Goal: Communication & Community: Answer question/provide support

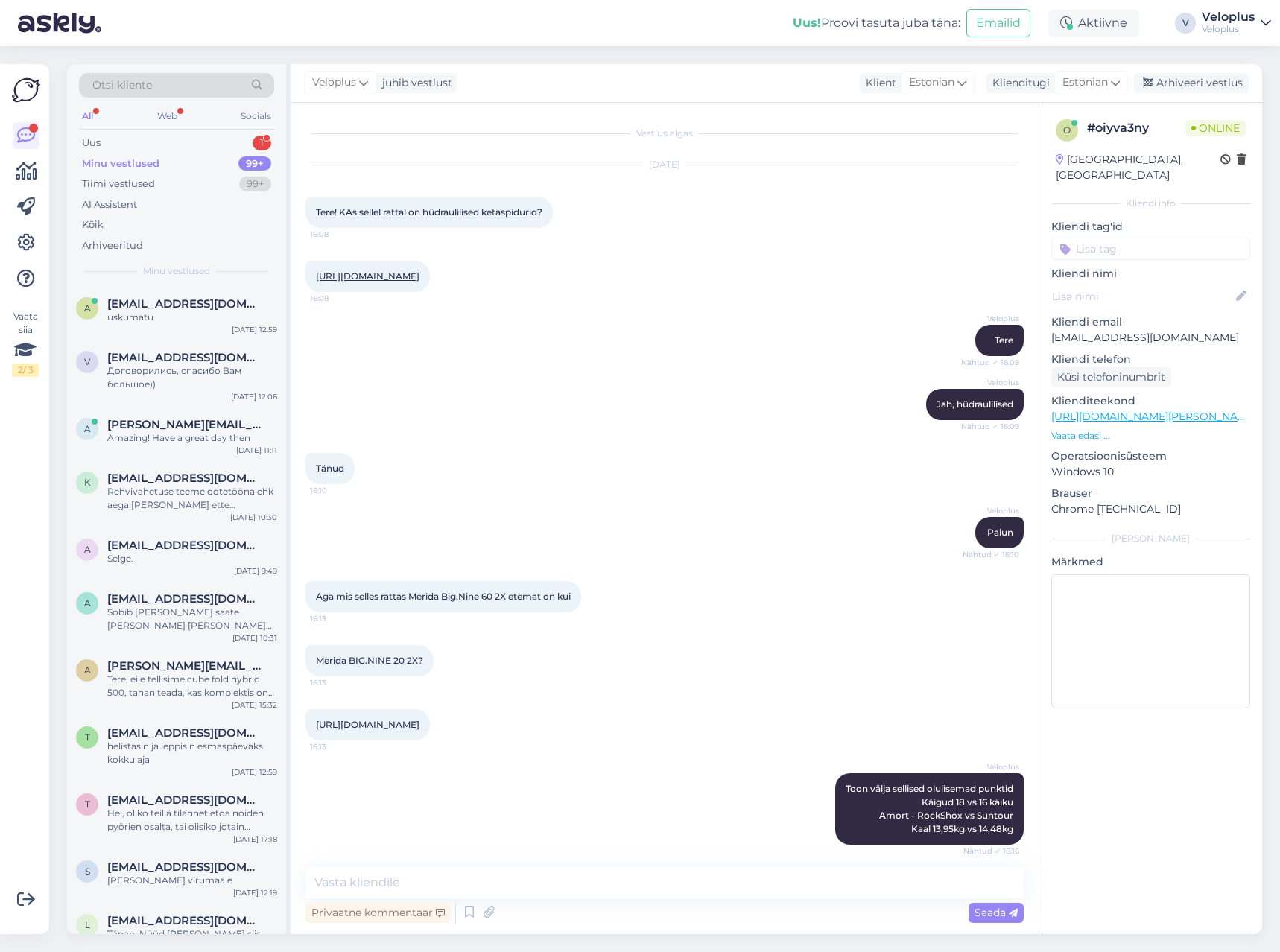
scroll to position [2797, 0]
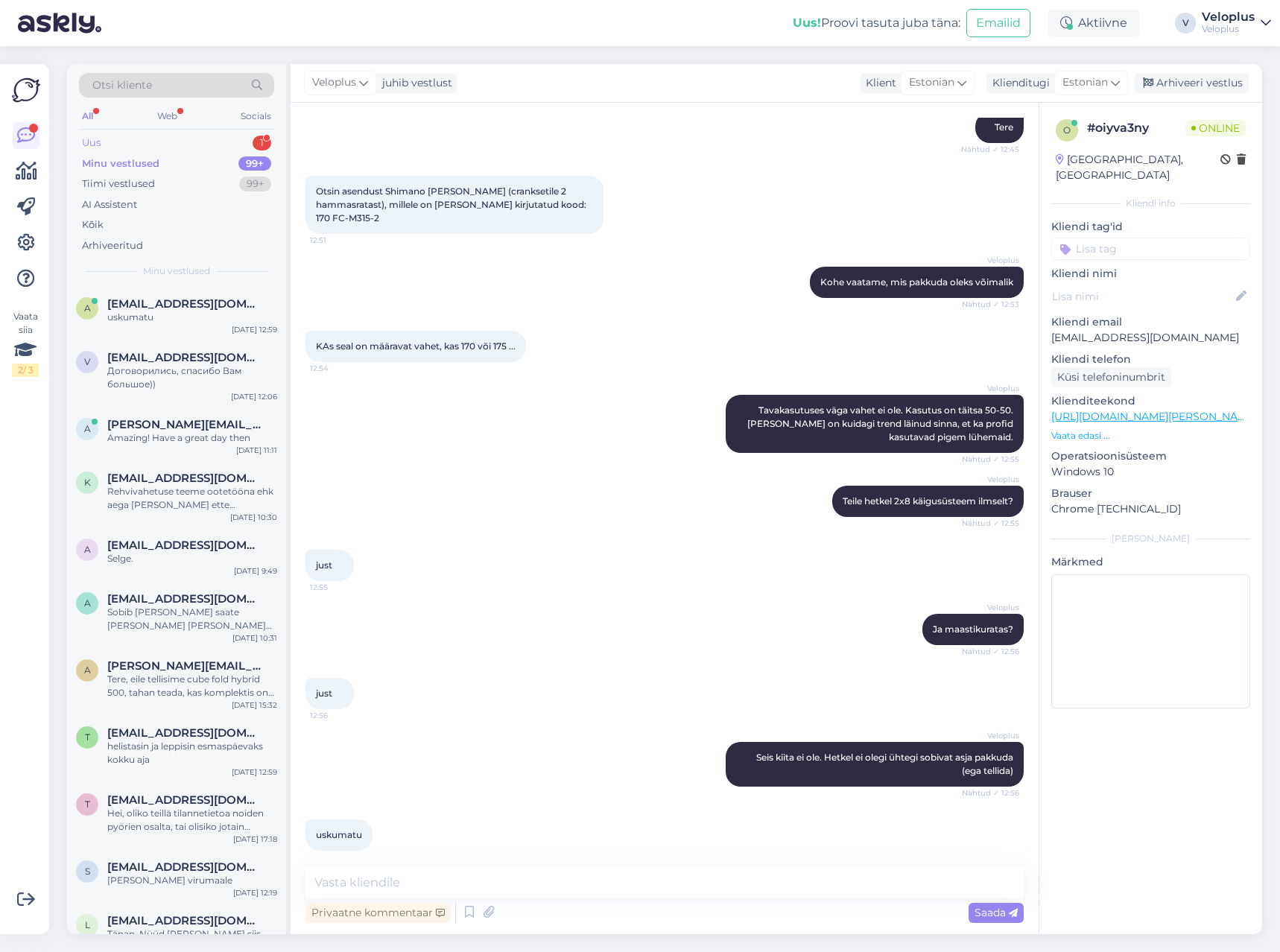
click at [240, 147] on div "Uus 1" at bounding box center [177, 143] width 195 height 21
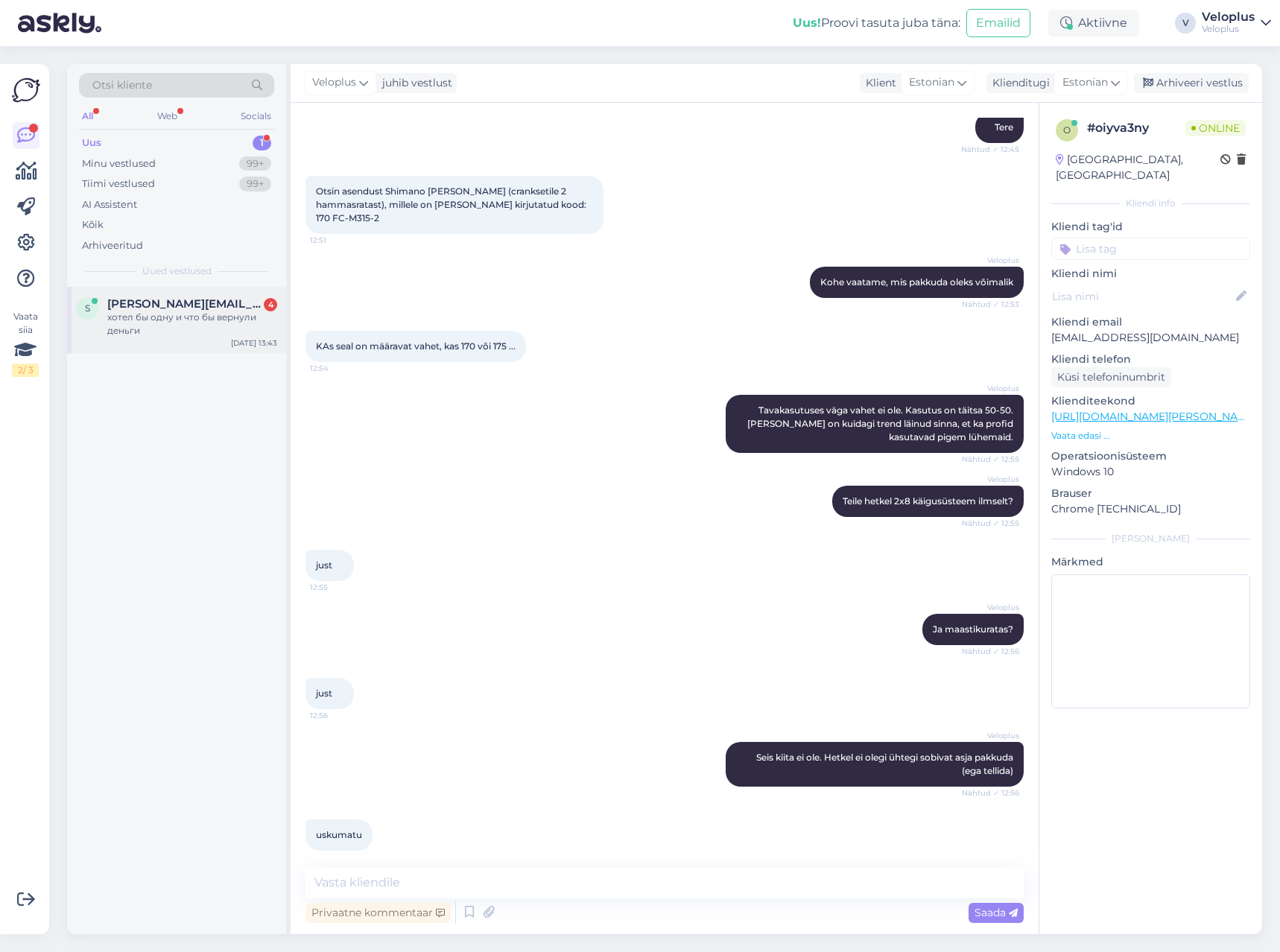
click at [171, 341] on div "s [PERSON_NAME][EMAIL_ADDRESS][DOMAIN_NAME] 4 хотел бы одну и что бы вернули де…" at bounding box center [176, 320] width 219 height 67
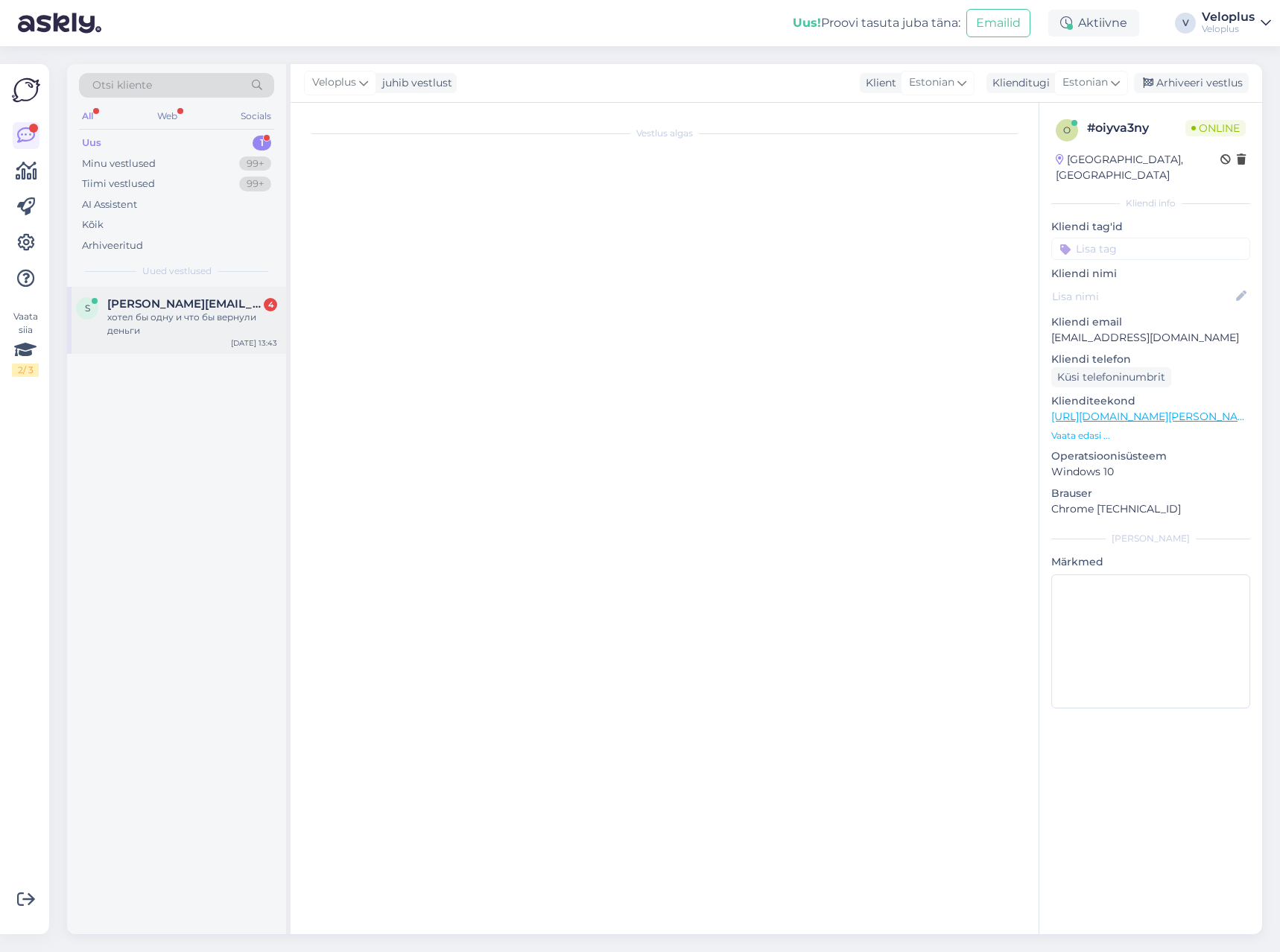
scroll to position [0, 0]
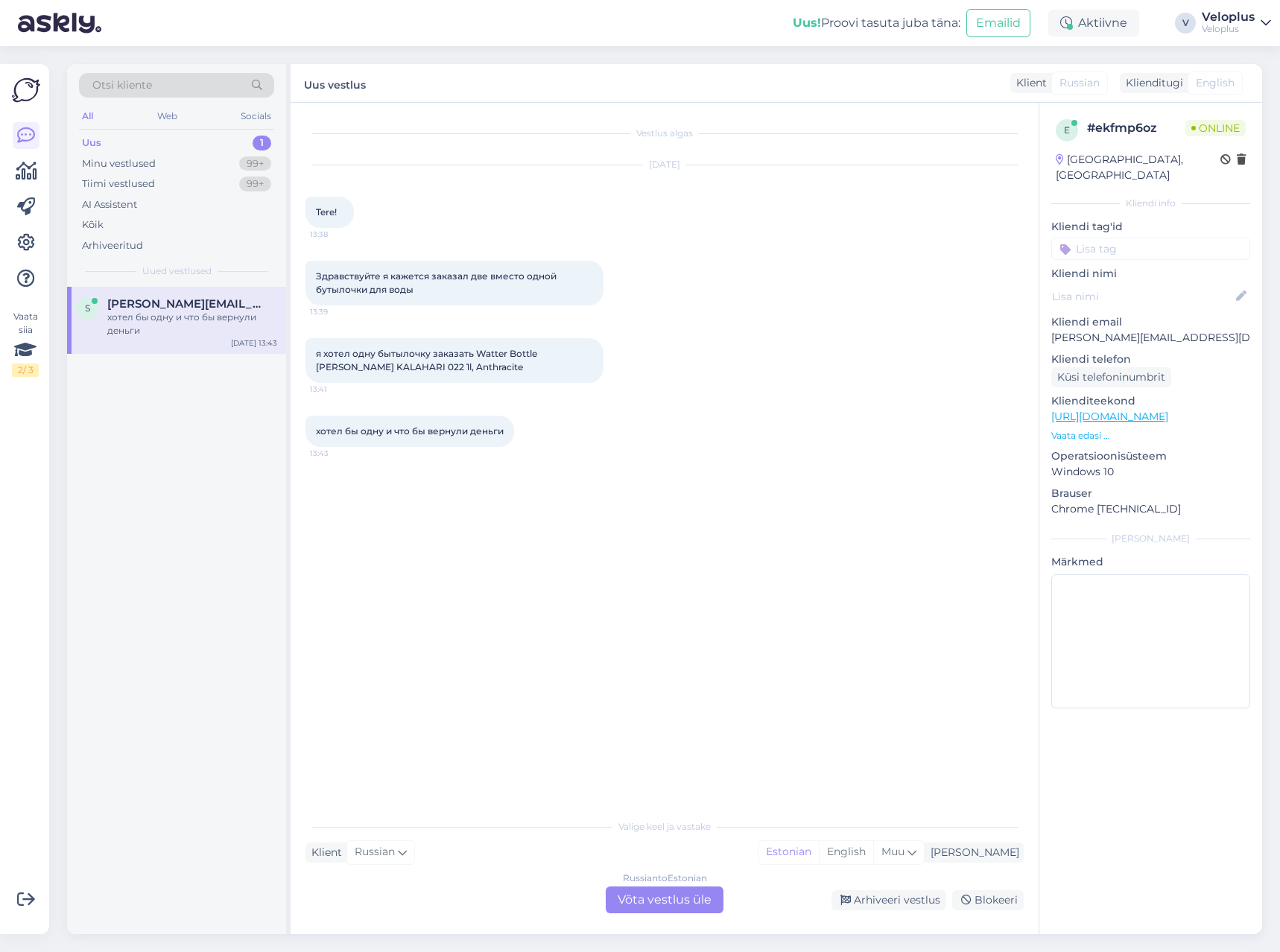
click at [651, 893] on div "Russian to Estonian Võta vestlus üle" at bounding box center [664, 899] width 117 height 27
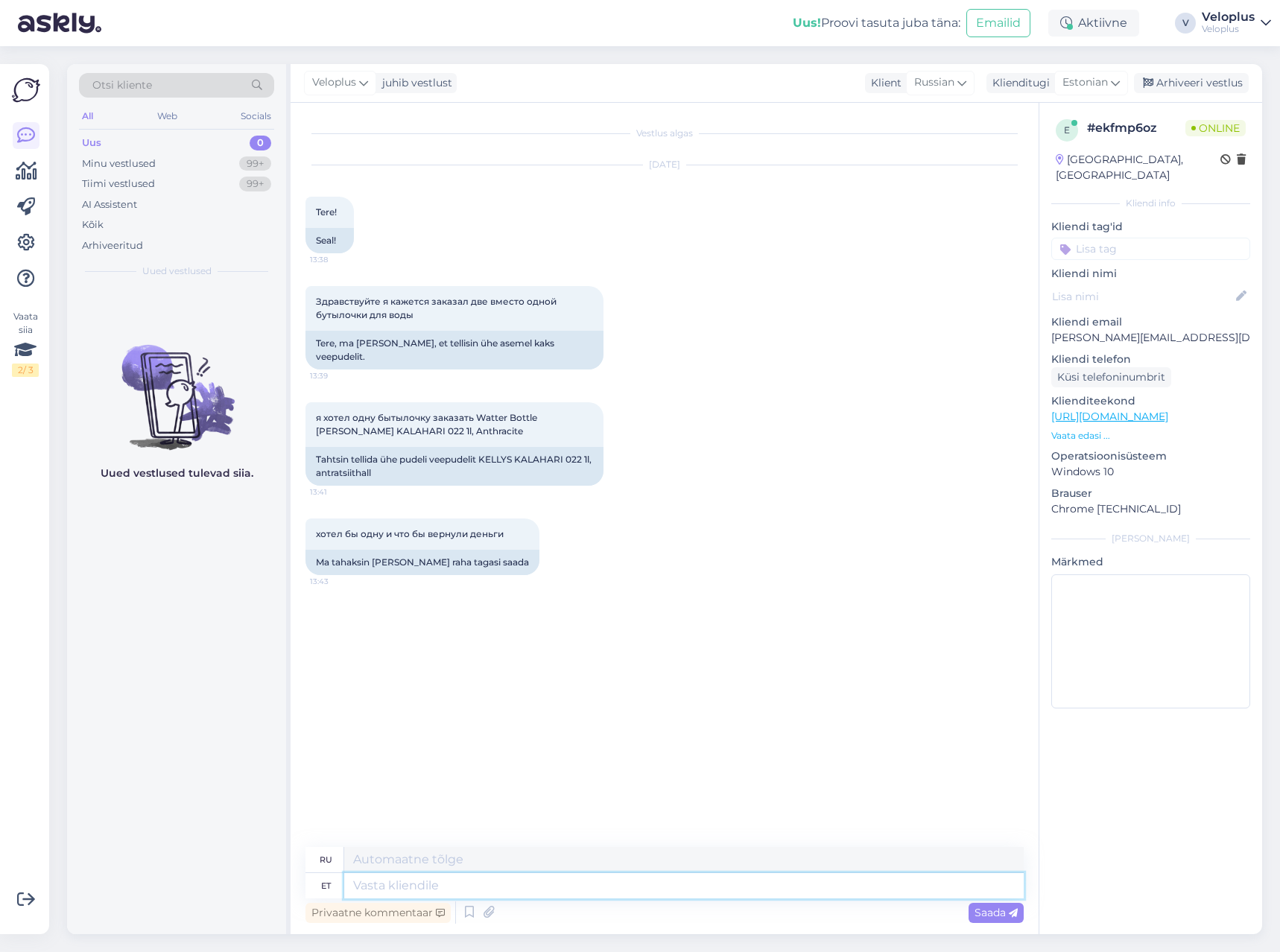
click at [430, 886] on textarea at bounding box center [684, 885] width 680 height 26
type textarea "Tere"
type textarea "Привет"
type textarea "J"
type textarea "[PERSON_NAME]"
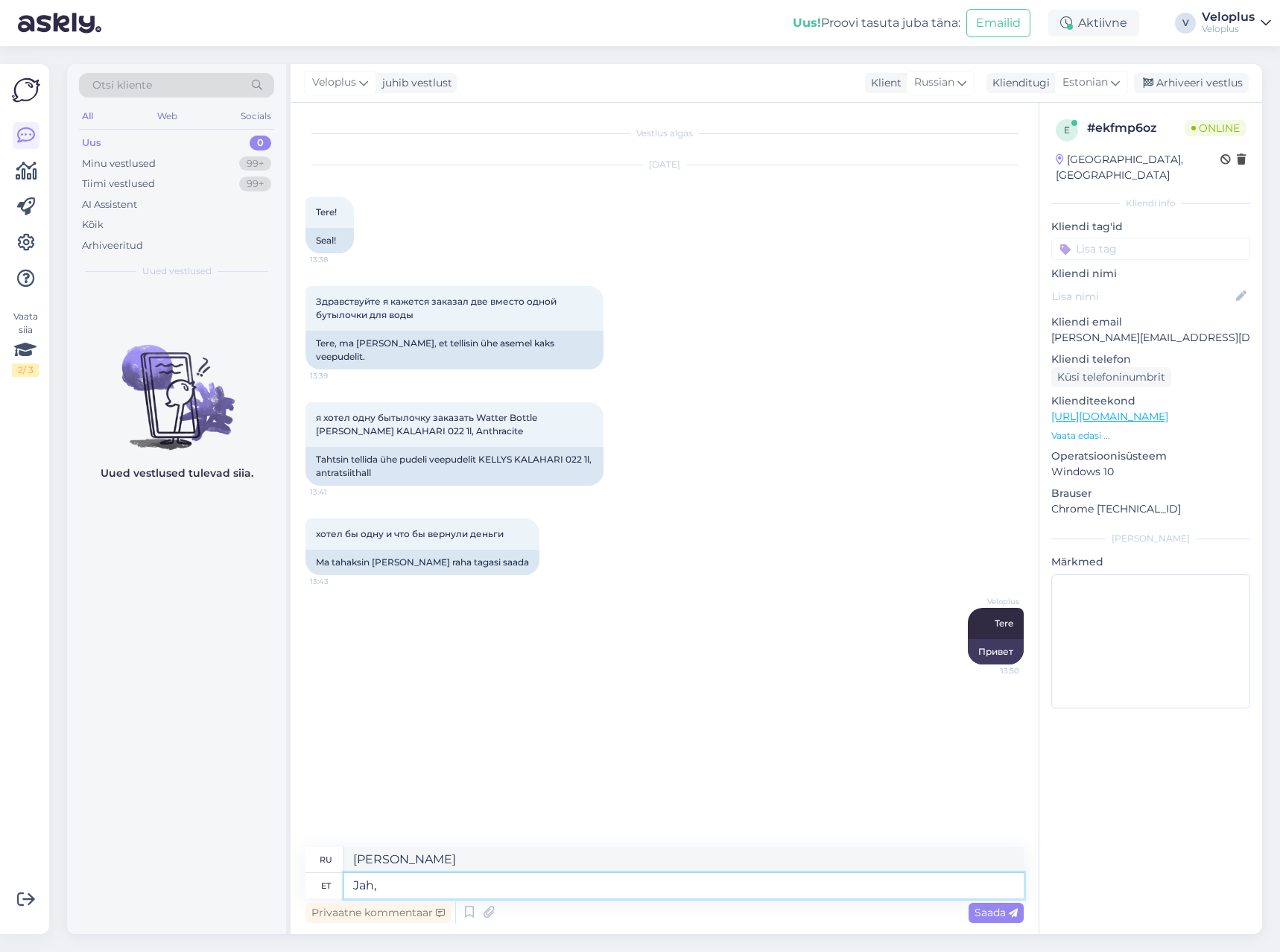
type textarea "Jah,"
type textarea "Да,"
type textarea "Jah, tellitud o"
type textarea "Да, заказал"
type textarea "Jah, tellitud on"
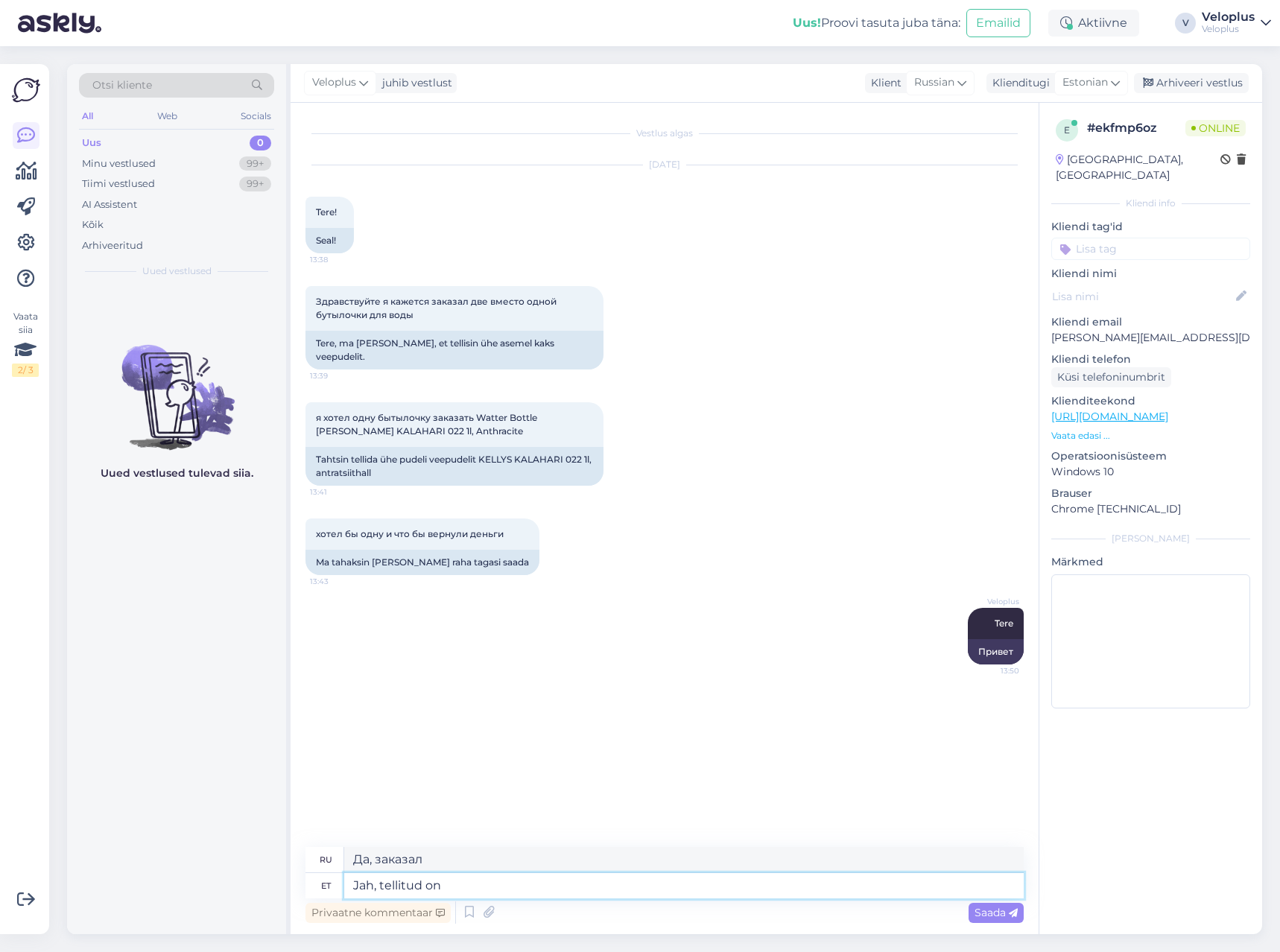
type textarea "Да, заказ оформлен."
type textarea "Jah, tellitud on 2."
type textarea "Да, заказано 2 шт."
type textarea "Jah, tellitud on 2. Kanname"
type textarea "Да, заказано 2. Мы их привезём."
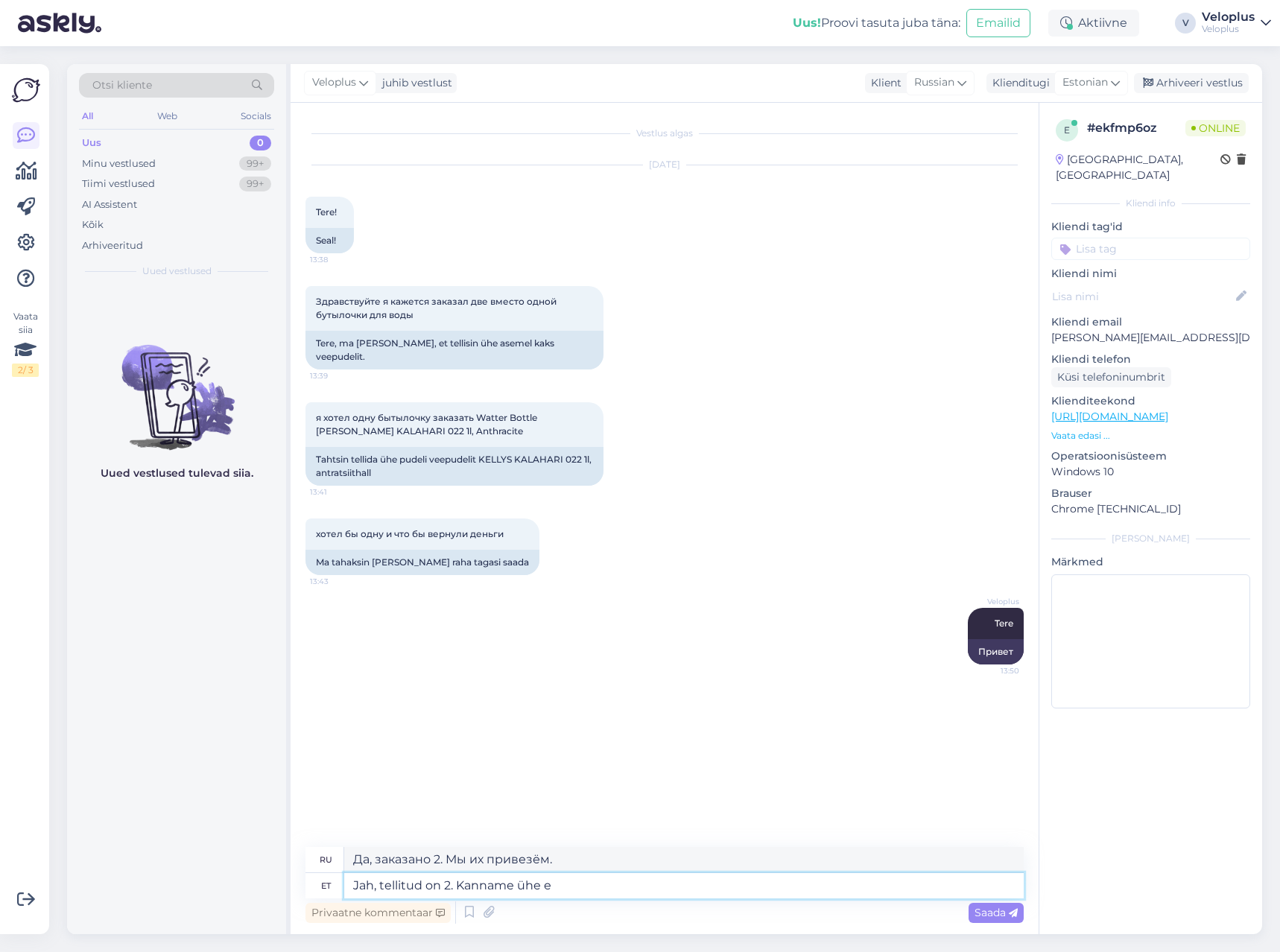
type textarea "Jah, tellitud on 2. Kanname ühe ee"
type textarea "Да, заказано 2. Один привезём."
type textarea "Jah, tellitud on 2. Kanname ühe eest r"
type textarea "Да, заказано 2. Мы оплатим один."
type textarea "Jah, tellitud on 2. Kanname ühe eest raha tagasi ja"
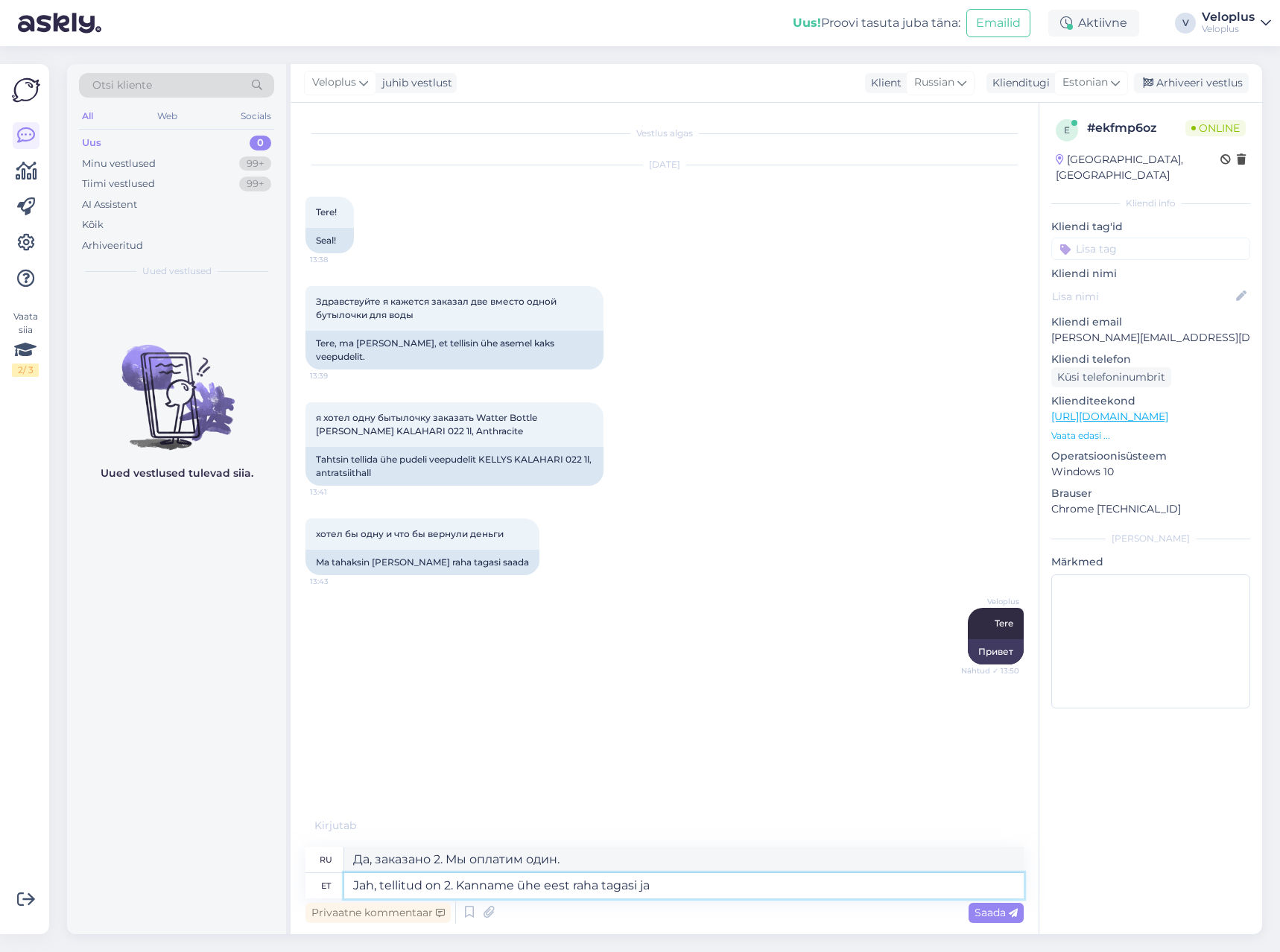
type textarea "Да, было заказано 2. Мы вернём деньги за один."
type textarea "Jah, tellitud on 2. Kanname ühe eest raha tagasi ja s"
type textarea "Да, заказано 2. Мы вернем деньги за один и"
type textarea "Jah, tellitud on 2. Kanname ühe eest raha tagasi ja saadame"
type textarea "Да, заказано 2. Мы вернём деньги за один и отправим его."
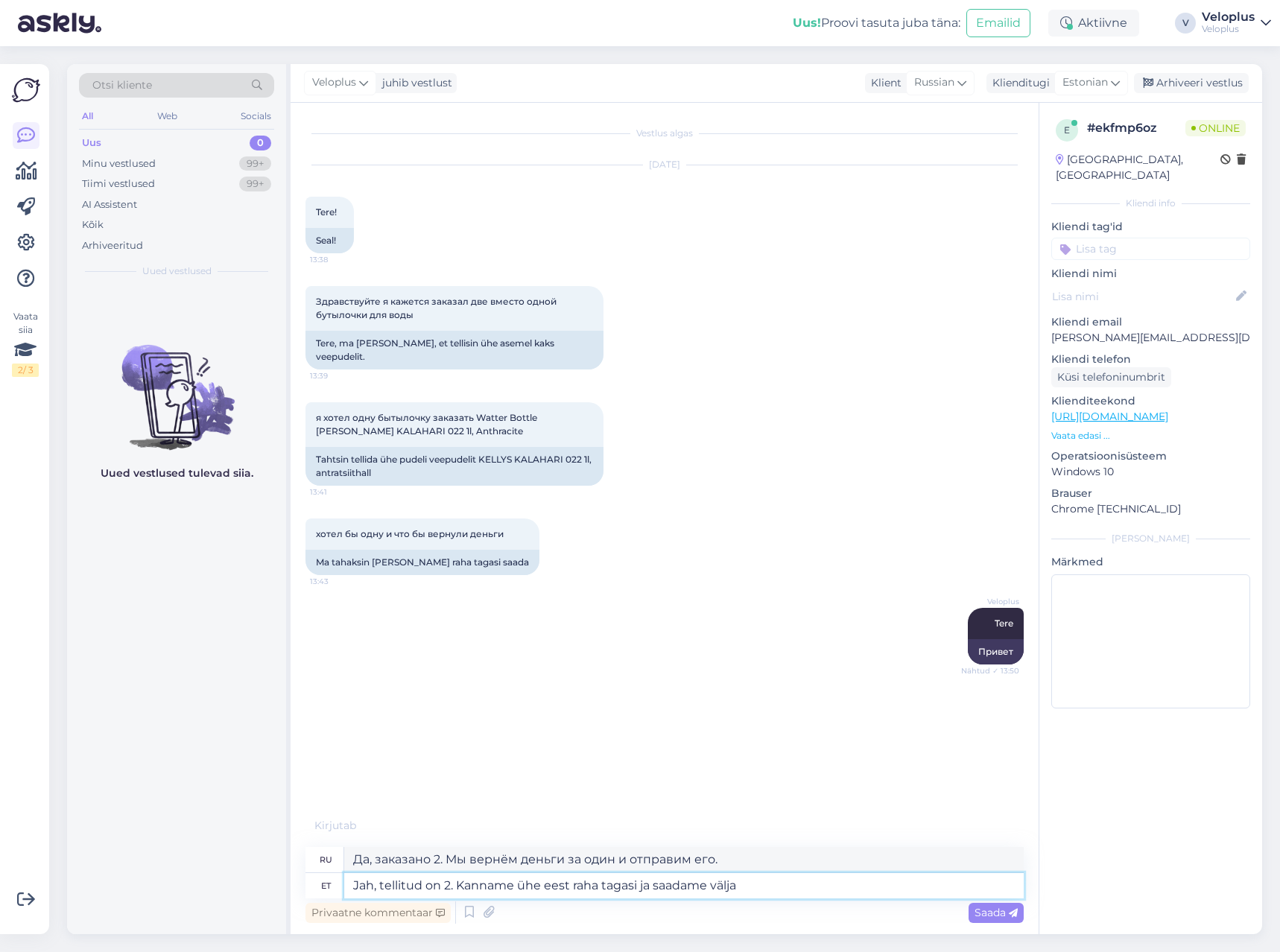
type textarea "Jah, tellitud on 2. Kanname ühe eest raha tagasi ja saadame välja ü"
type textarea "Да, заказано 2. Мы вернём деньги за один товар и отправим его."
type textarea "Jah, tellitud on 2. Kanname ühe eest raha tagasi ja saadame välja ühe p"
type textarea "Да, было заказано 2. Мы вернём деньги за один и вышлем другой."
type textarea "Jah, tellitud on 2. Kanname ühe eest raha tagasi ja saadame välja ühe pudeli"
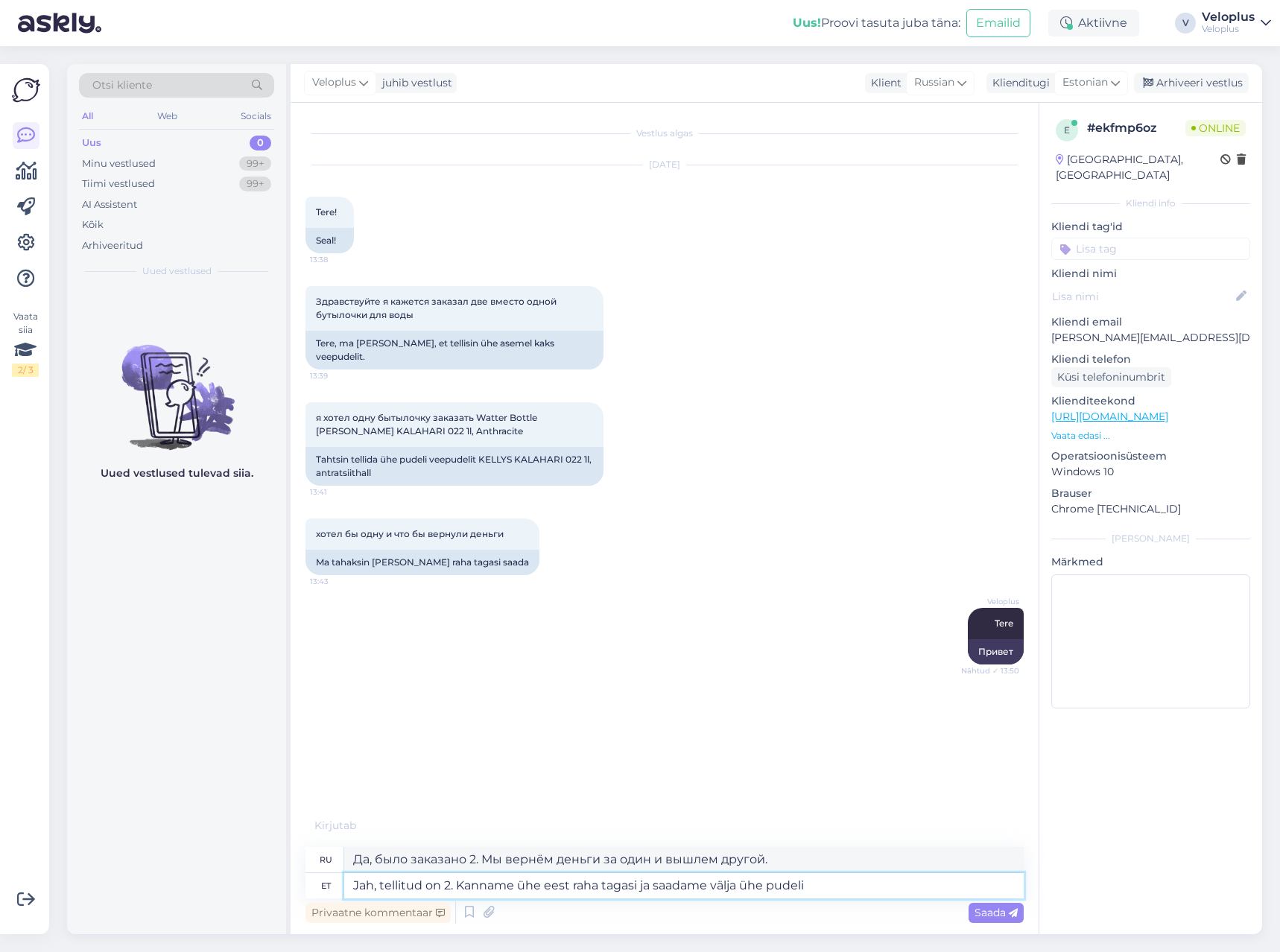
type textarea "Да, заказано 2. Мы вернём деньги за один флакон и вышлем вам ещё один."
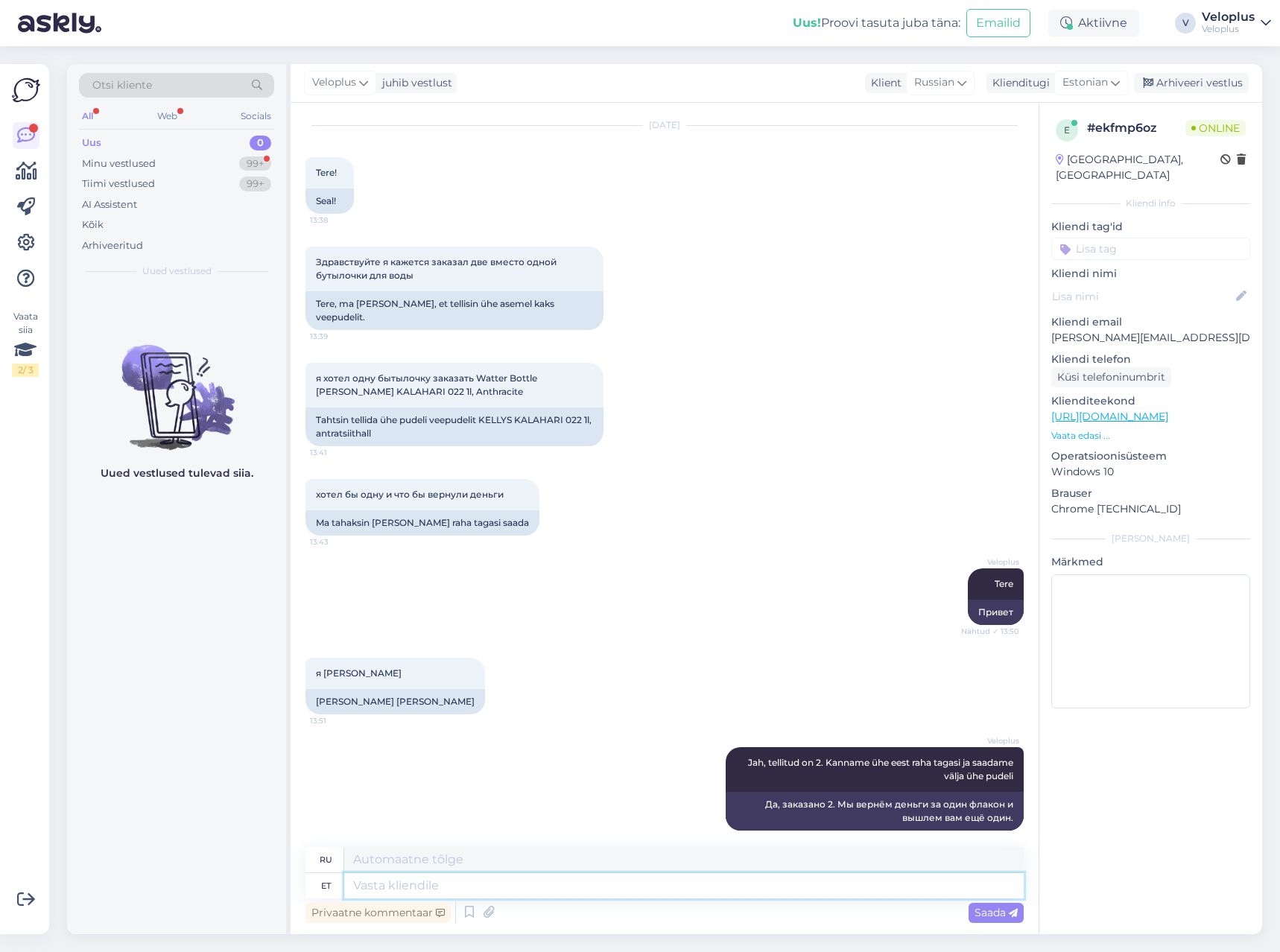
scroll to position [182, 0]
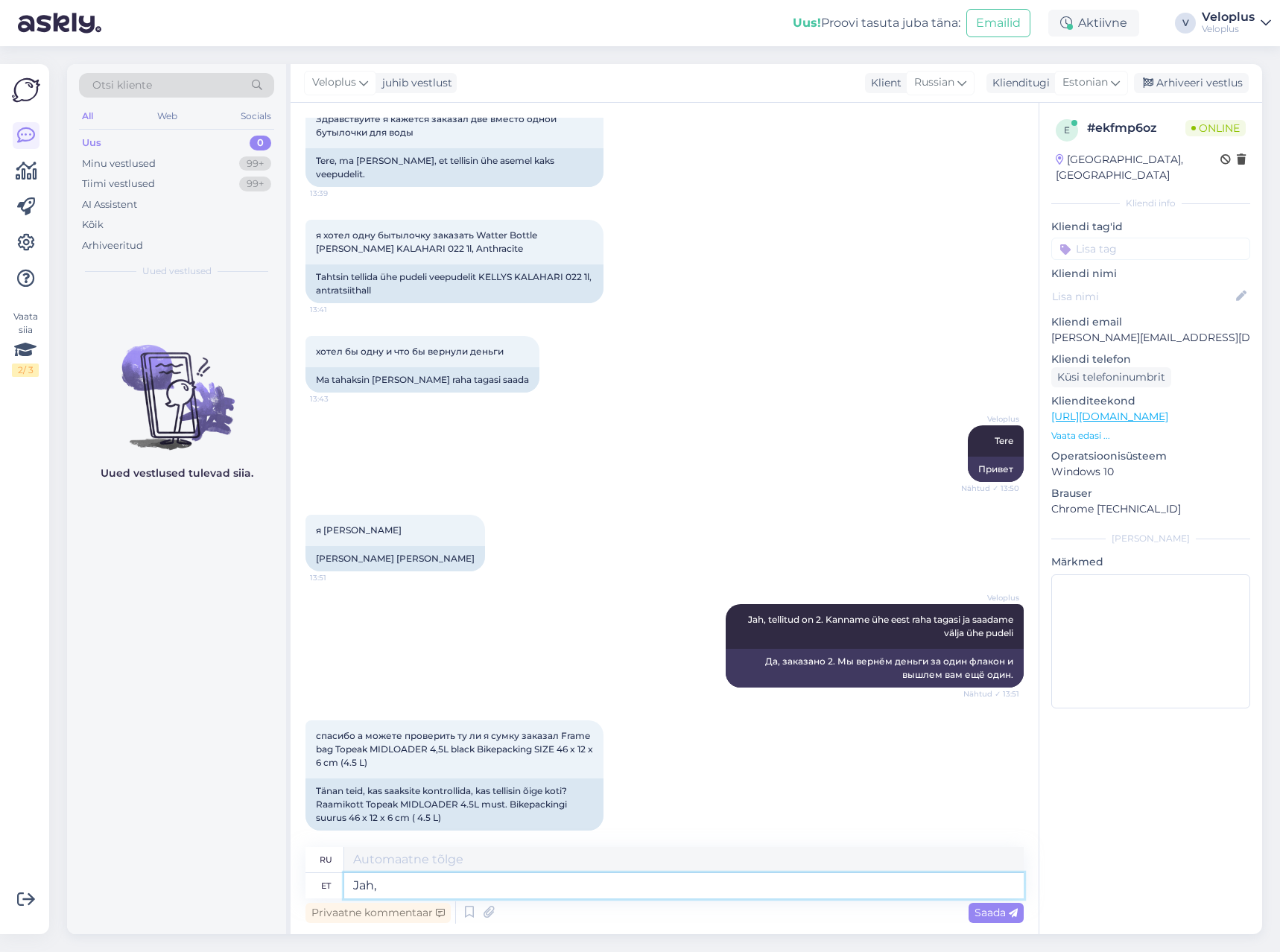
type textarea "Jah,"
type textarea "Да,"
type textarea "Jah, on"
type textarea "Да, это."
type textarea "Jah, on ka s"
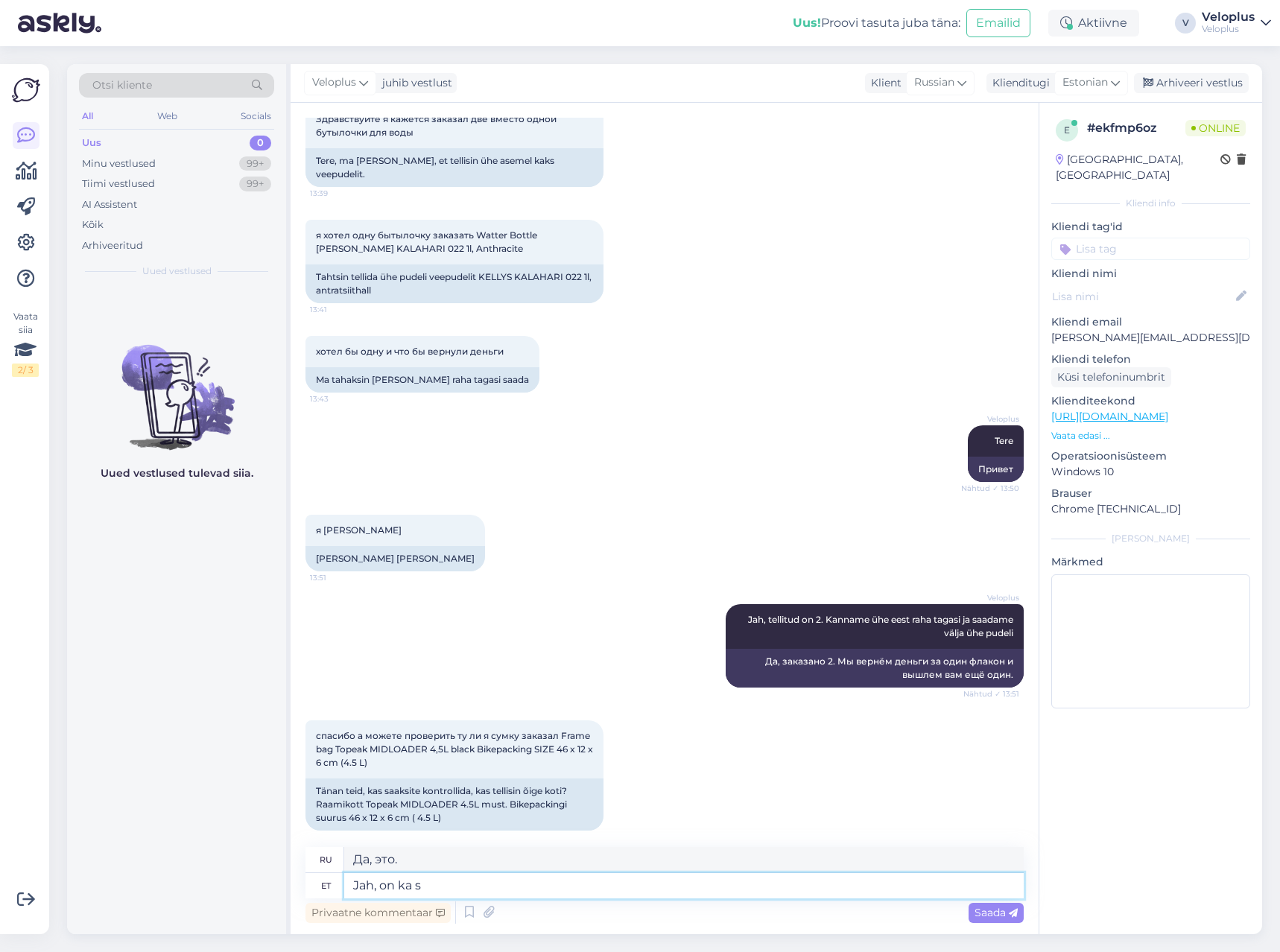
type textarea "Да, и это тоже есть."
type textarea "Jah, on [PERSON_NAME]"
type textarea "Да, есть и такой."
type textarea "Jah, on [PERSON_NAME] tellimus"
type textarea "Да, такой приказ тоже есть."
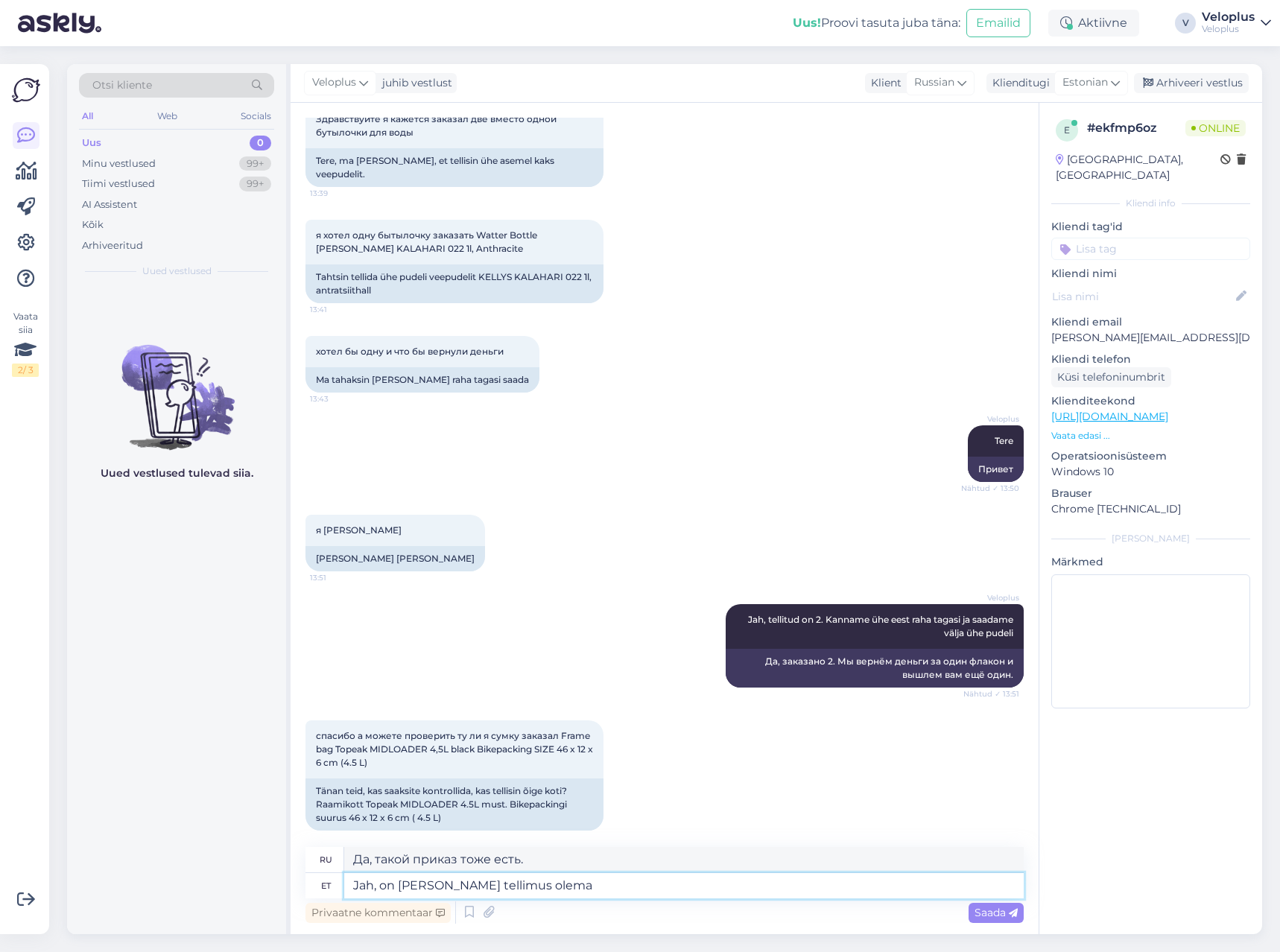
type textarea "Jah, on [PERSON_NAME] tellimus olemas"
type textarea "Да, такой приказ есть."
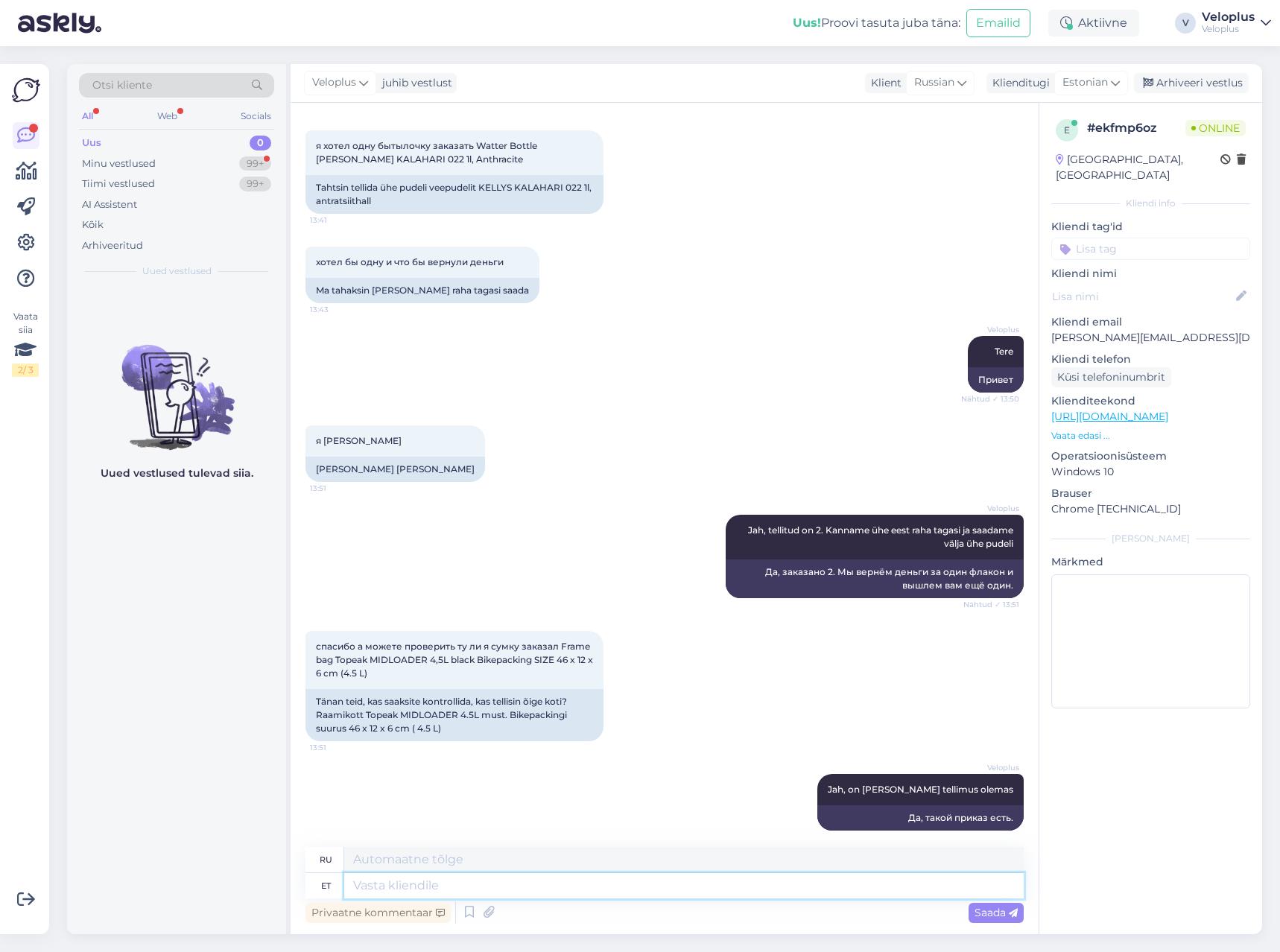
scroll to position [361, 0]
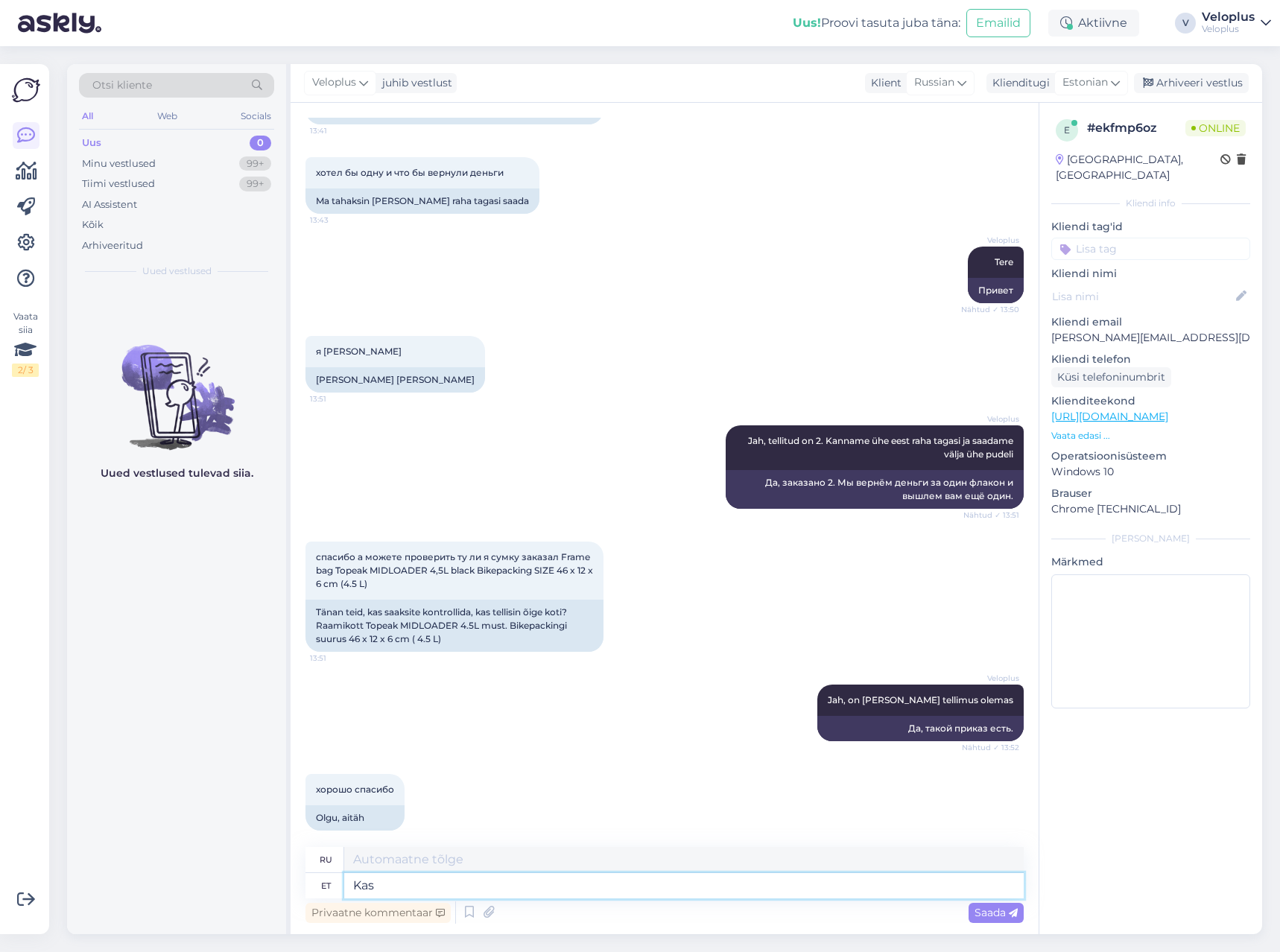
type textarea "Kas"
type textarea "Является"
type textarea "Kas võime n"
type textarea "Можем ли мы"
type textarea "Kas võime need t"
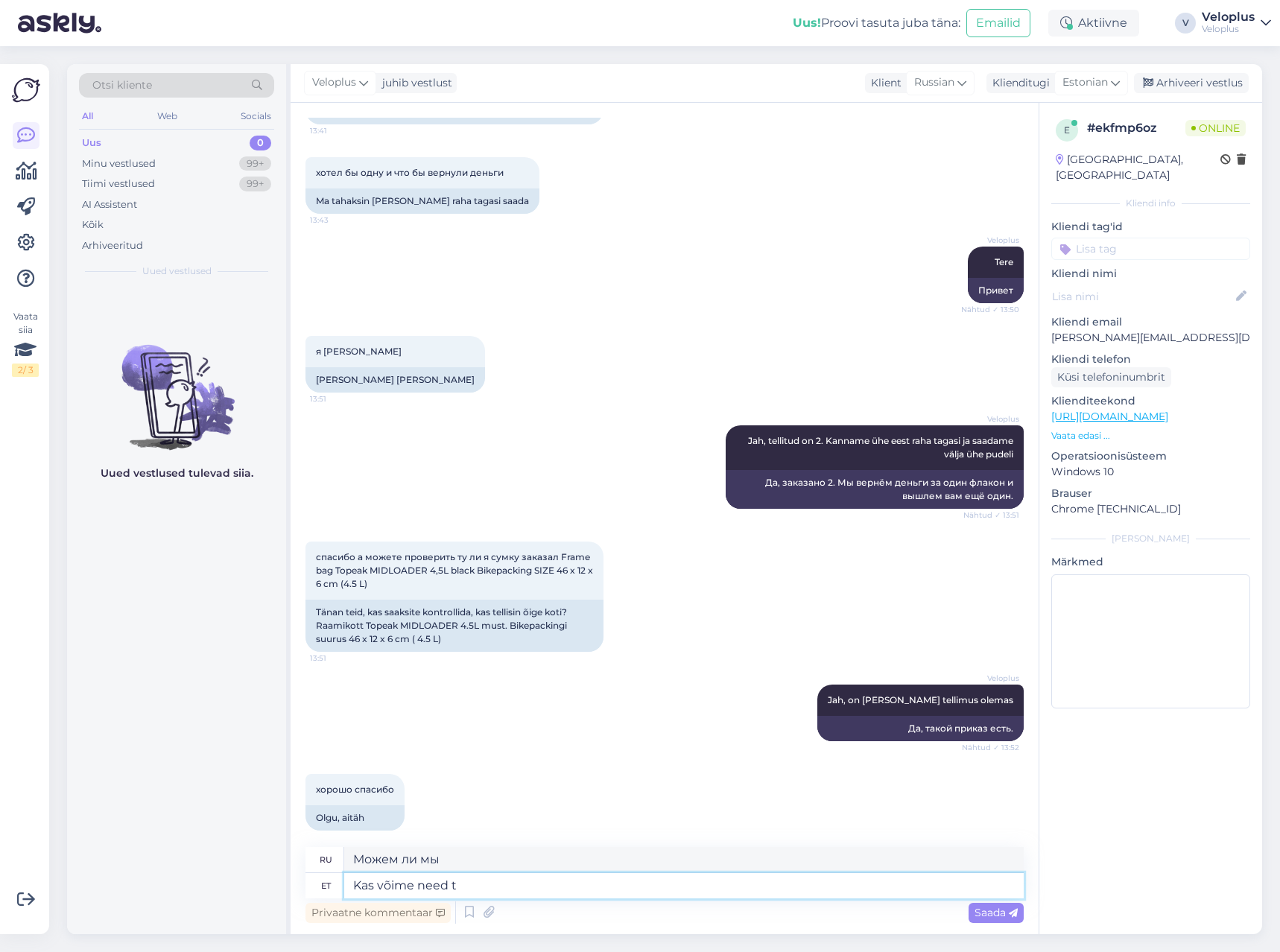
type textarea "Можно нам их взять?"
type textarea "Kas võime need tellimused ü"
type textarea "Можем ли мы принять эти заказы?"
type textarea "Kas võime need tellimused ühendada j"
type textarea "Можно ли объединить эти заказы?"
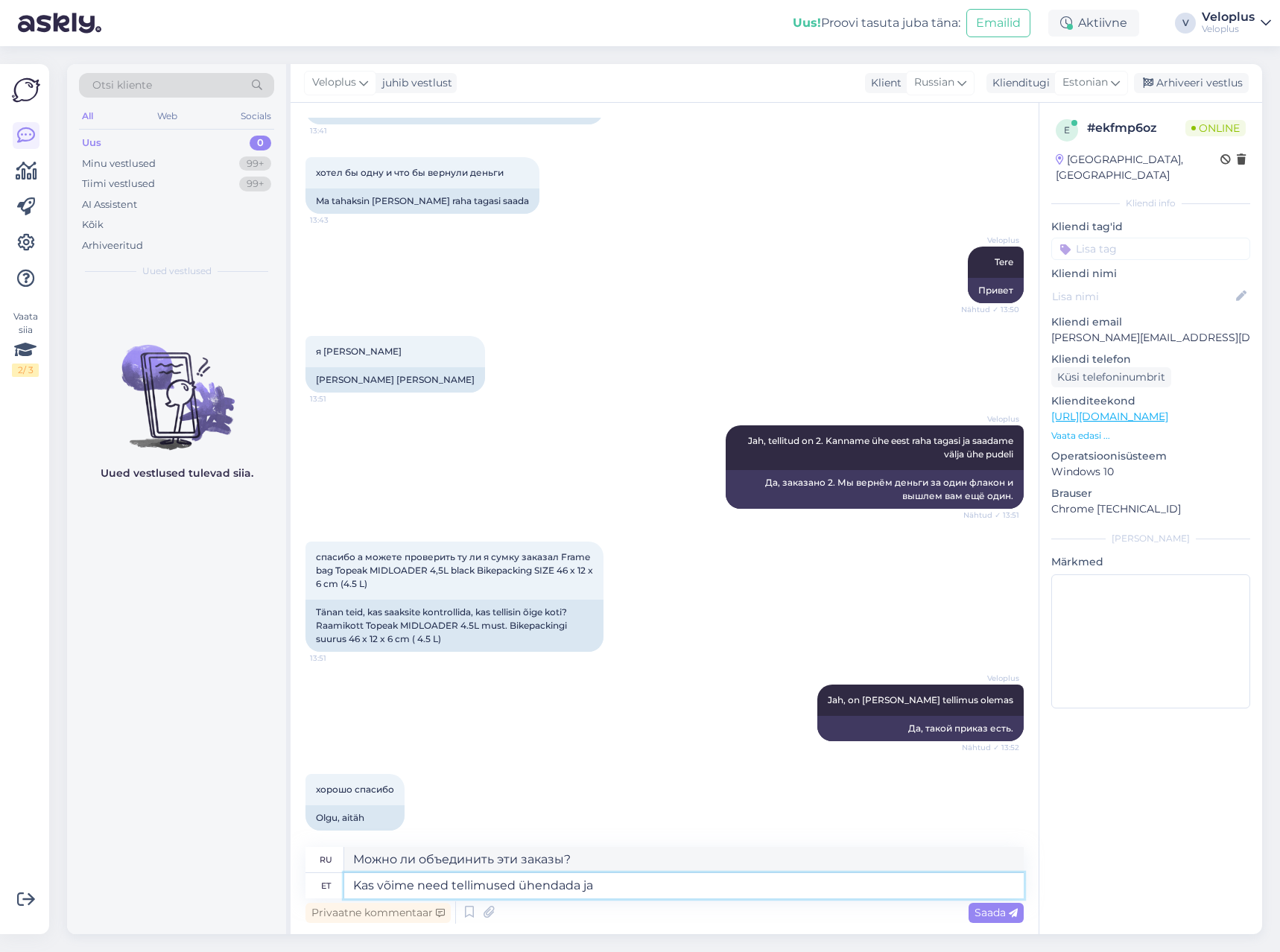
type textarea "Kas võime need tellimused ühendada ja k"
type textarea "Можем ли мы объединить эти заказы и"
type textarea "Kas võime need tellimused ühendada [PERSON_NAME] s"
type textarea "Можем ли мы объединить эти заказы и..."
type textarea "Kas võime need tellimused ühendada [PERSON_NAME] saata?"
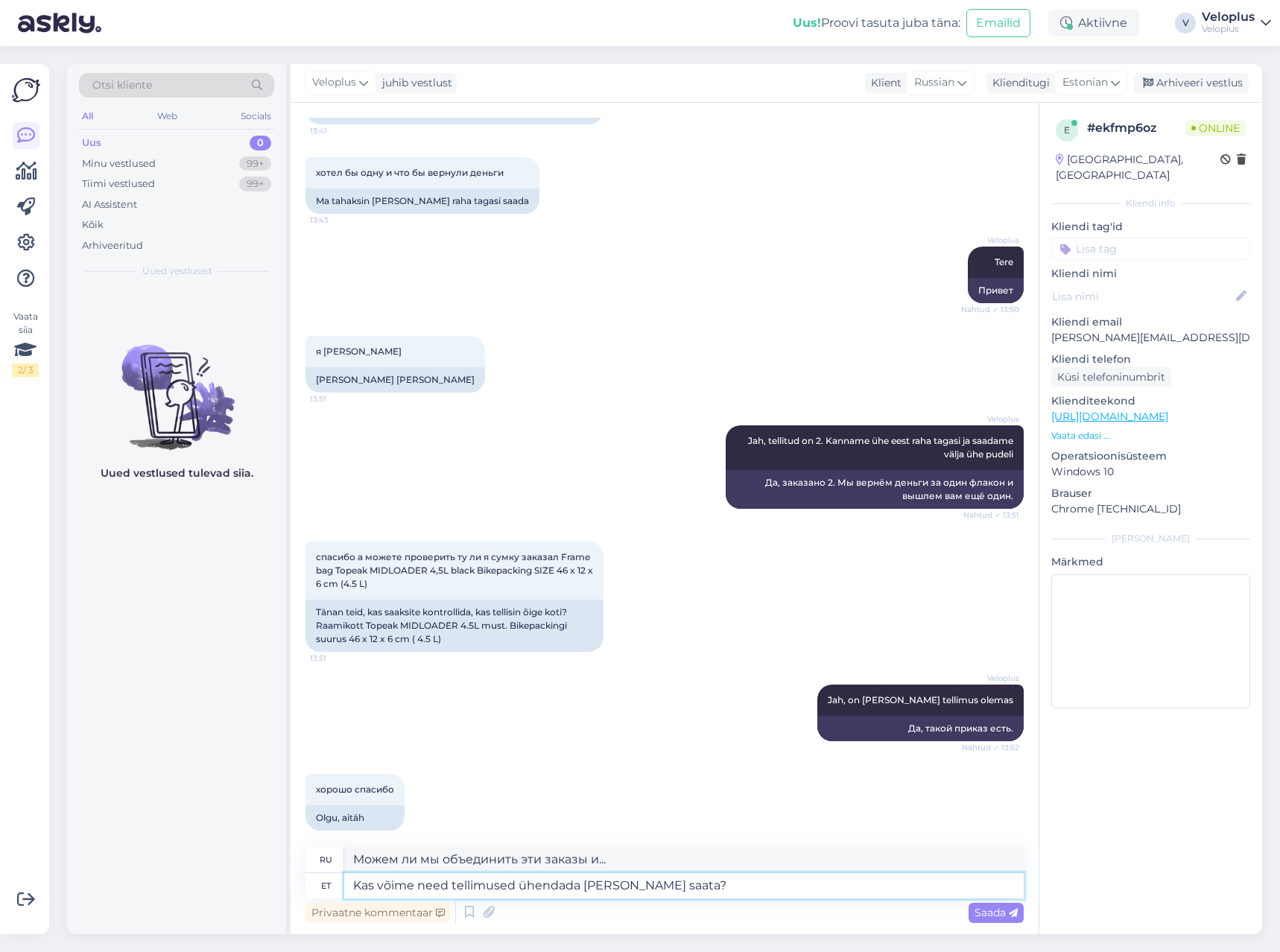
type textarea "Можем ли мы объединить эти заказы и отправить их вместе?"
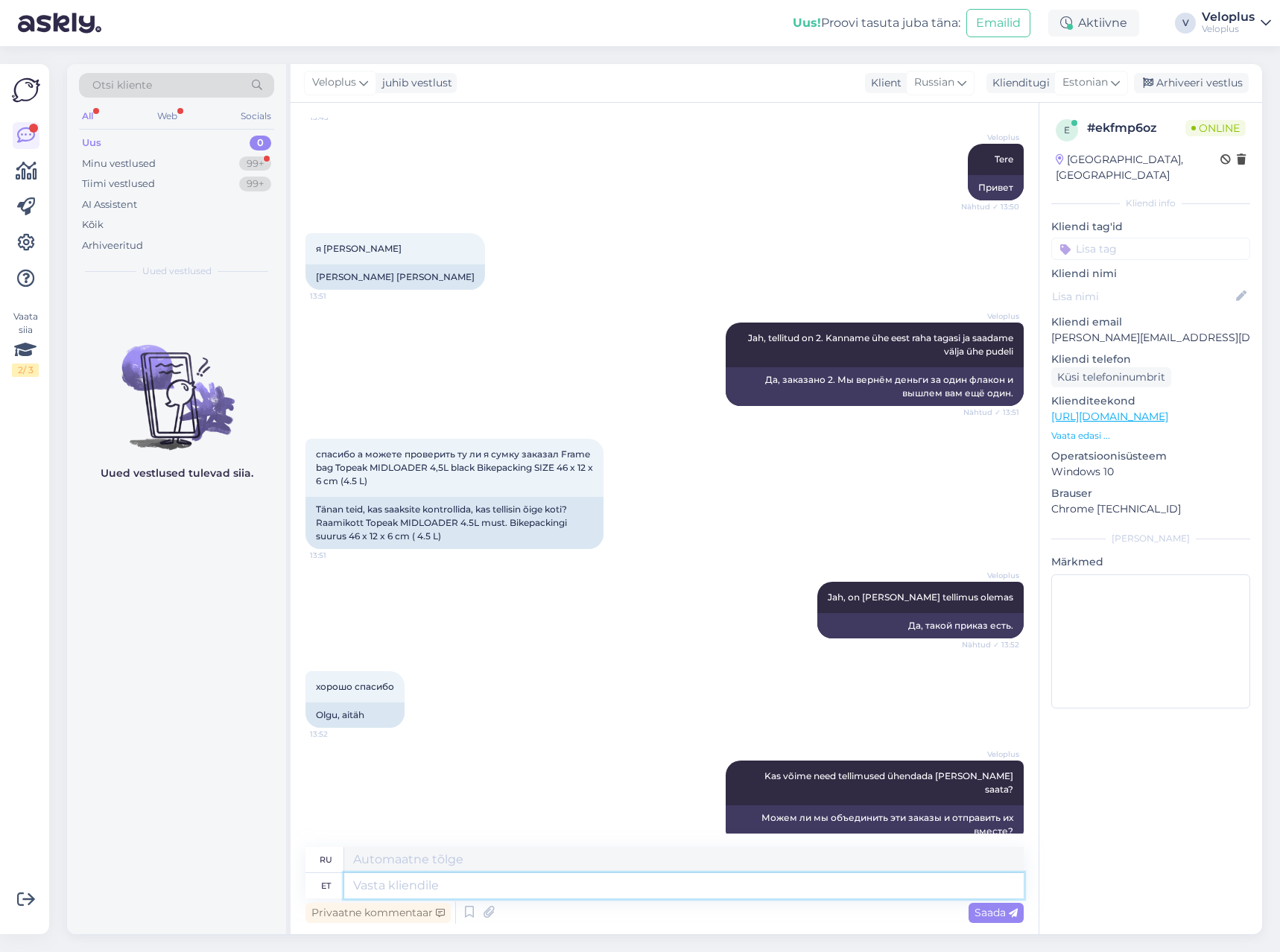
scroll to position [554, 0]
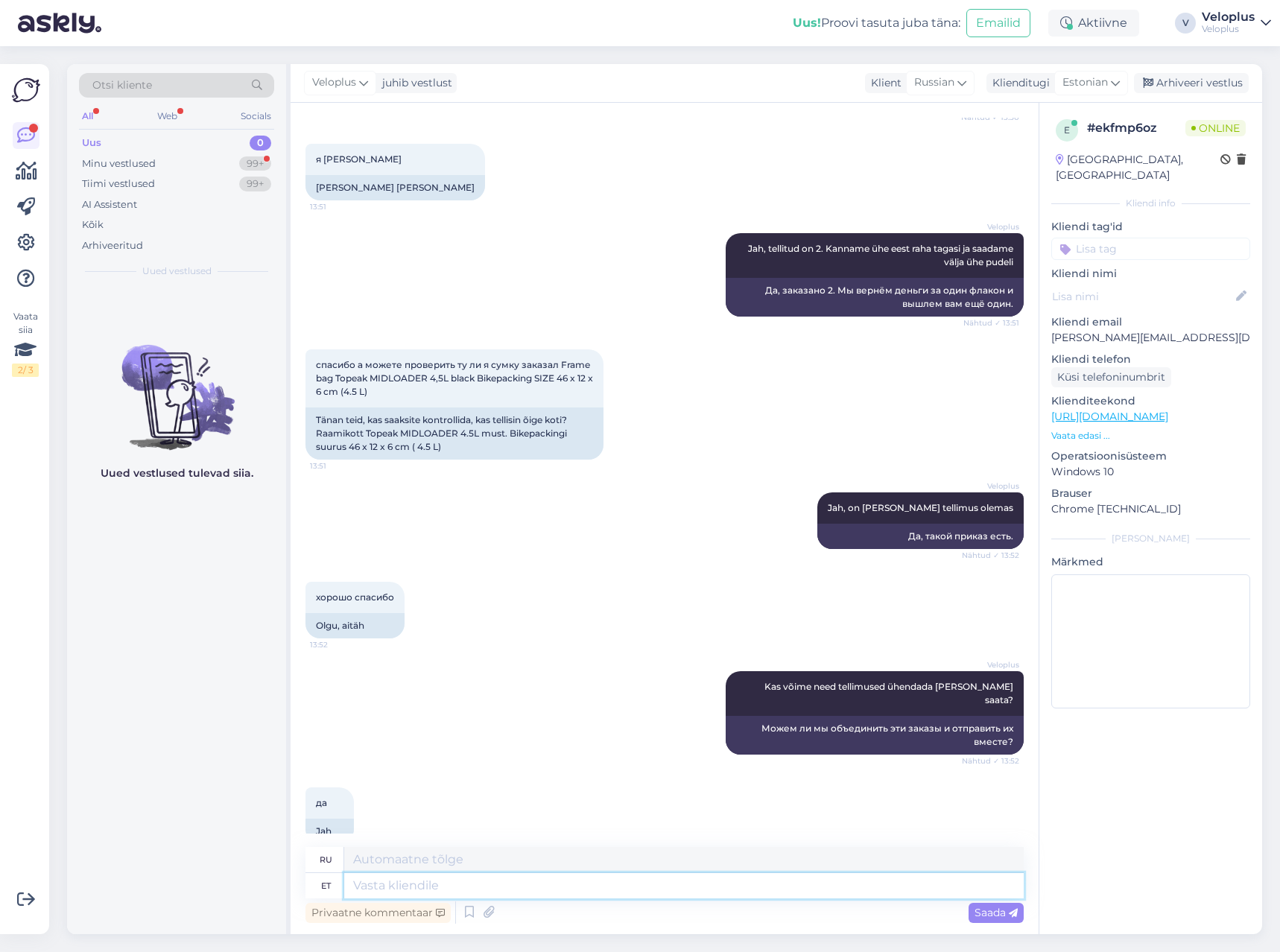
paste textarea "[PERSON_NAME]"
type textarea "[PERSON_NAME]"
type textarea "R"
type textarea "Рина"
